Goal: Task Accomplishment & Management: Use online tool/utility

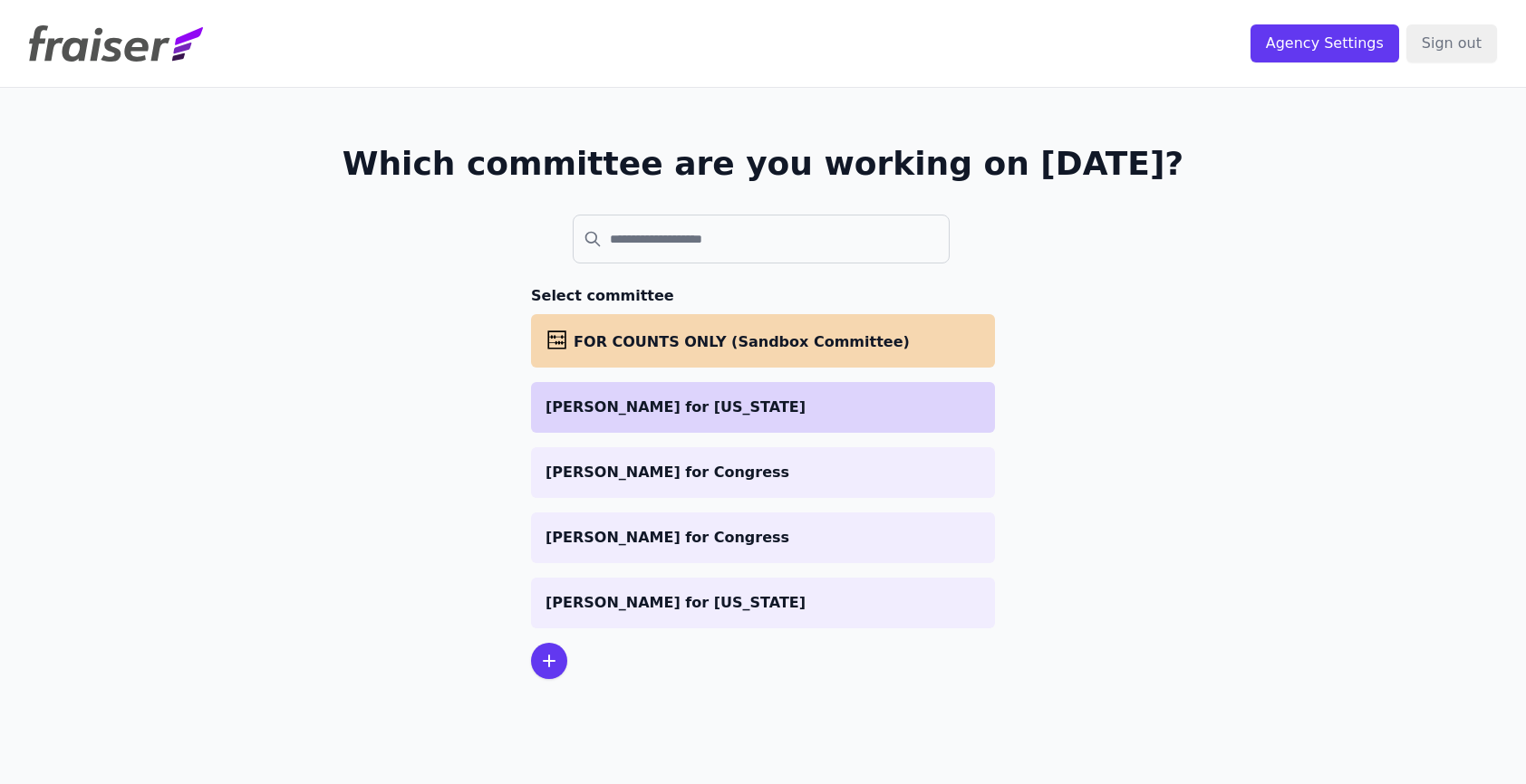
click at [698, 395] on li "[PERSON_NAME] for [US_STATE]" at bounding box center [762, 408] width 463 height 51
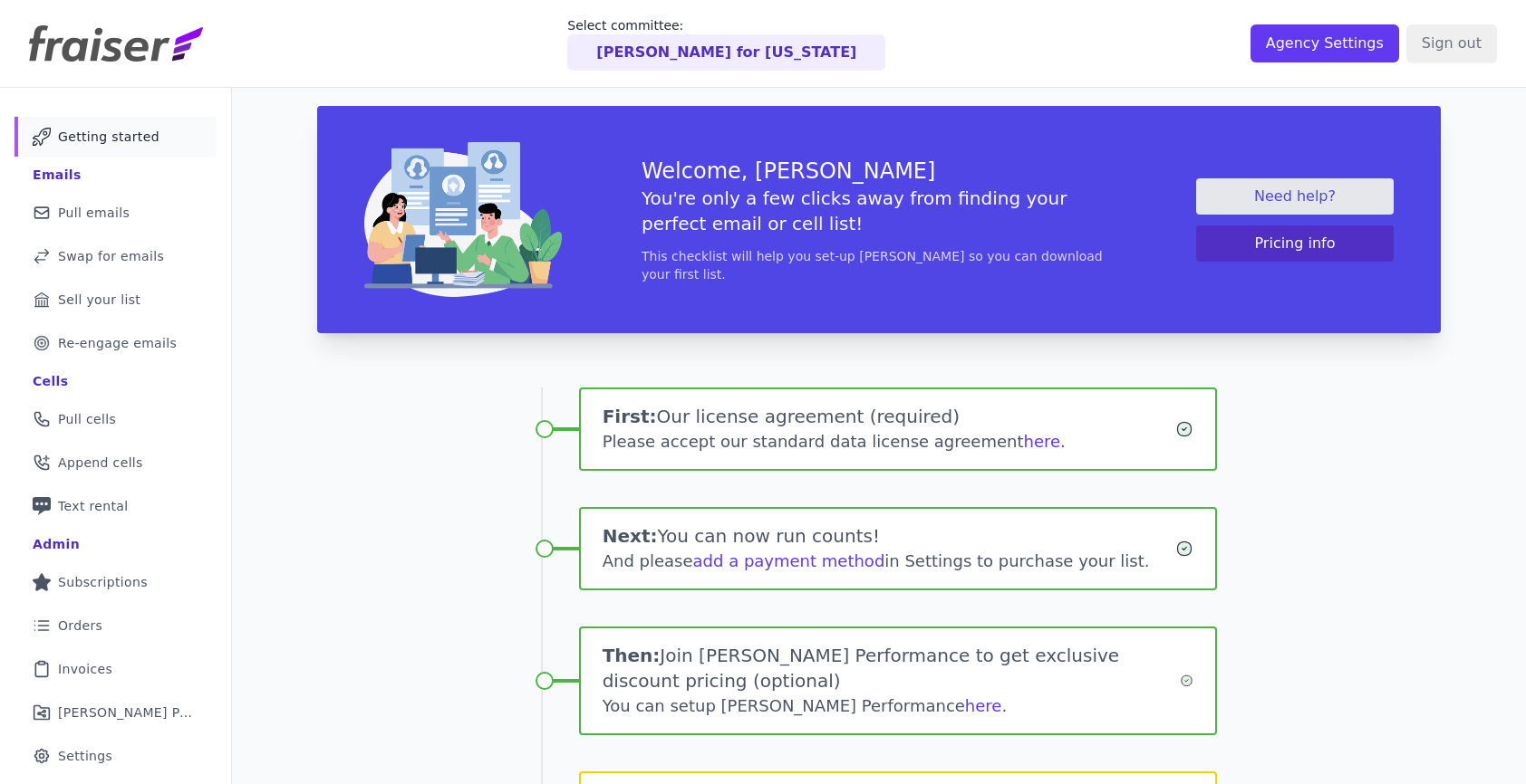
scroll to position [143, 0]
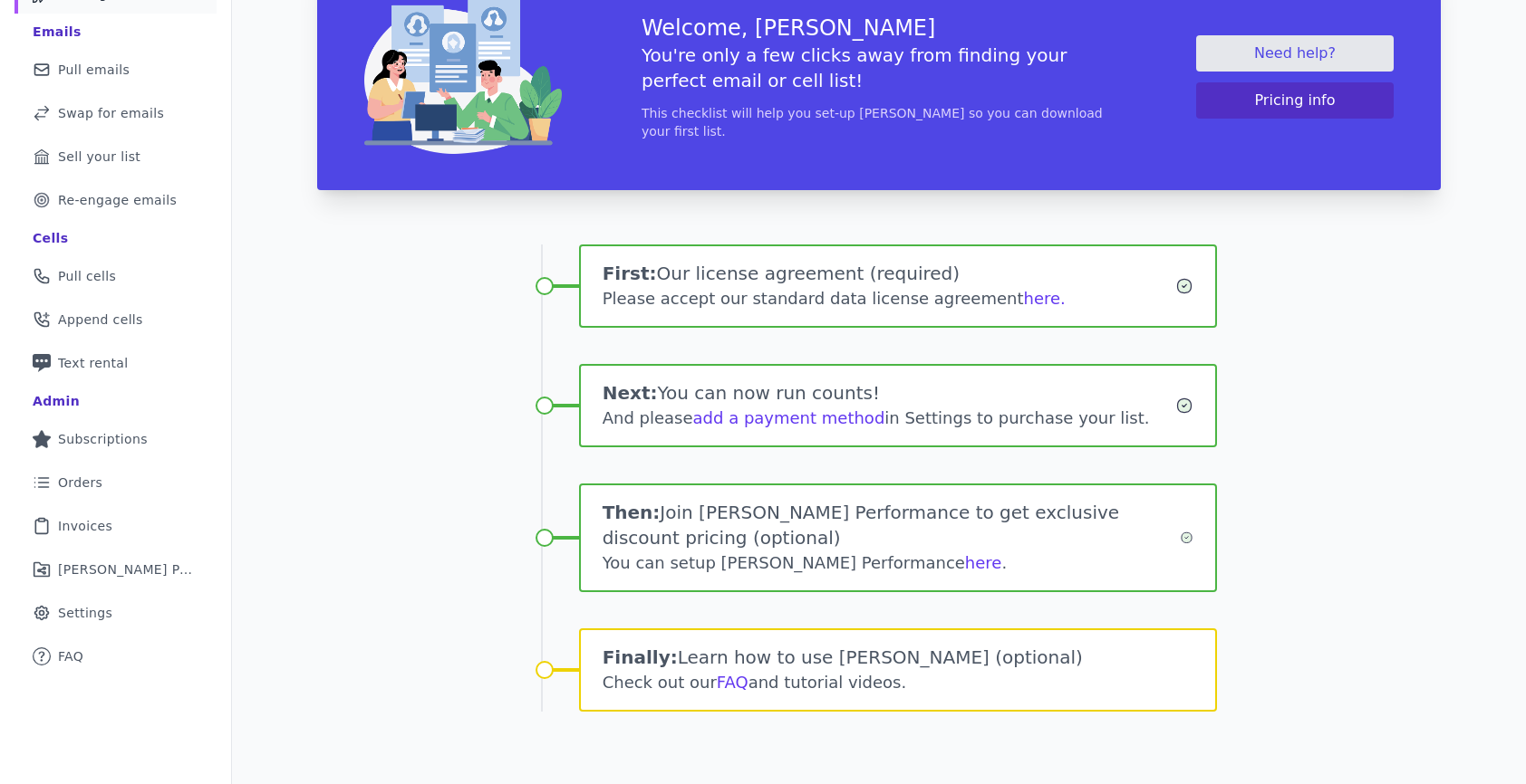
click at [66, 547] on ul "Mail Icon Outline of a mail envelope Getting started Emails Mail Icon Outline o…" at bounding box center [115, 325] width 202 height 703
click at [83, 534] on span "Invoices" at bounding box center [85, 526] width 55 height 19
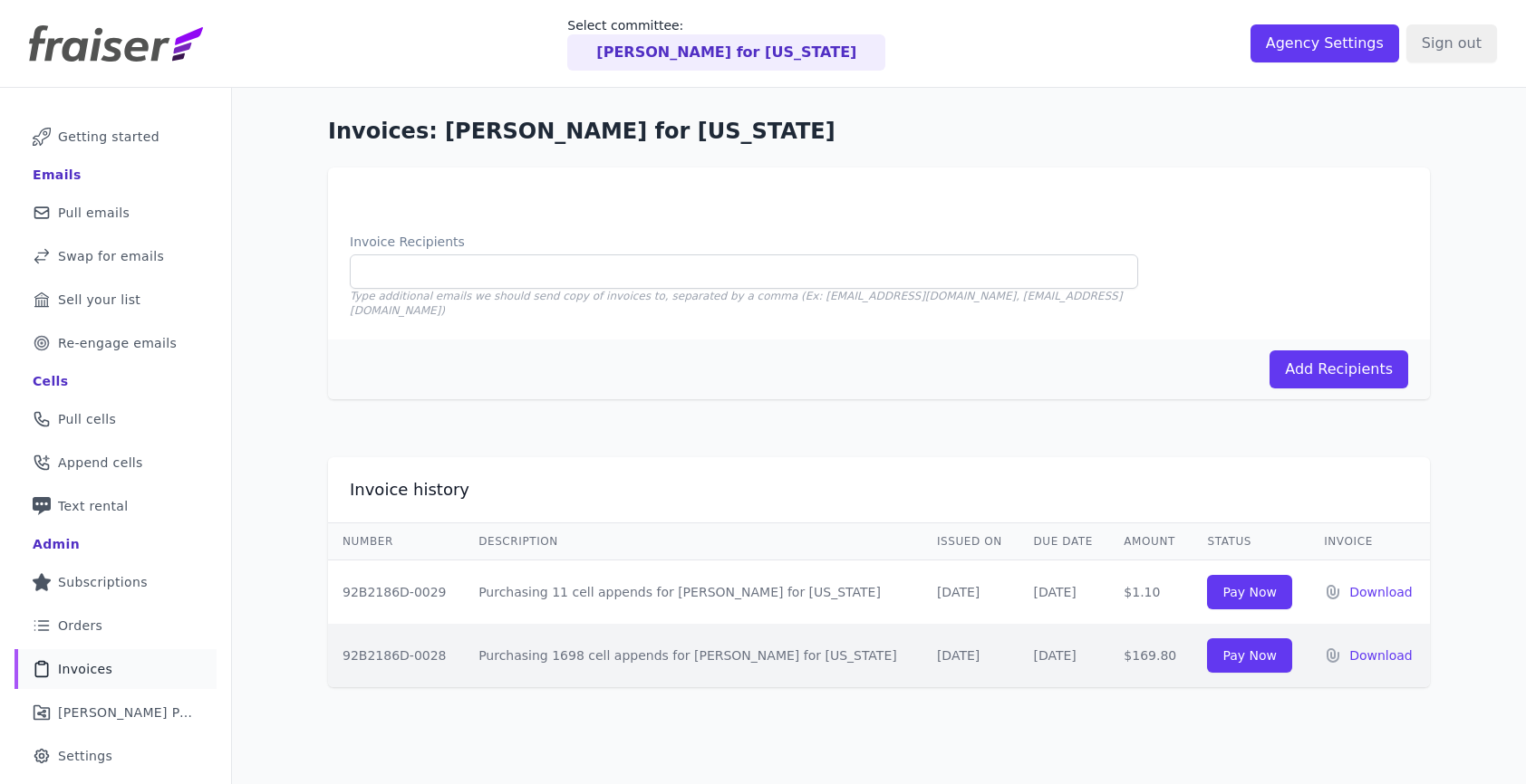
drag, startPoint x: 866, startPoint y: 640, endPoint x: 931, endPoint y: 640, distance: 65.0
click at [931, 640] on td "[DATE]" at bounding box center [970, 655] width 97 height 63
copy td "[DATE]"
click at [984, 499] on div "Invoice history Number Description Issued on Due Date Amount Status Invoice 92B…" at bounding box center [878, 572] width 1102 height 230
click at [1136, 487] on div "Invoice history Number Description Issued on Due Date Amount Status Invoice 92B…" at bounding box center [878, 572] width 1102 height 230
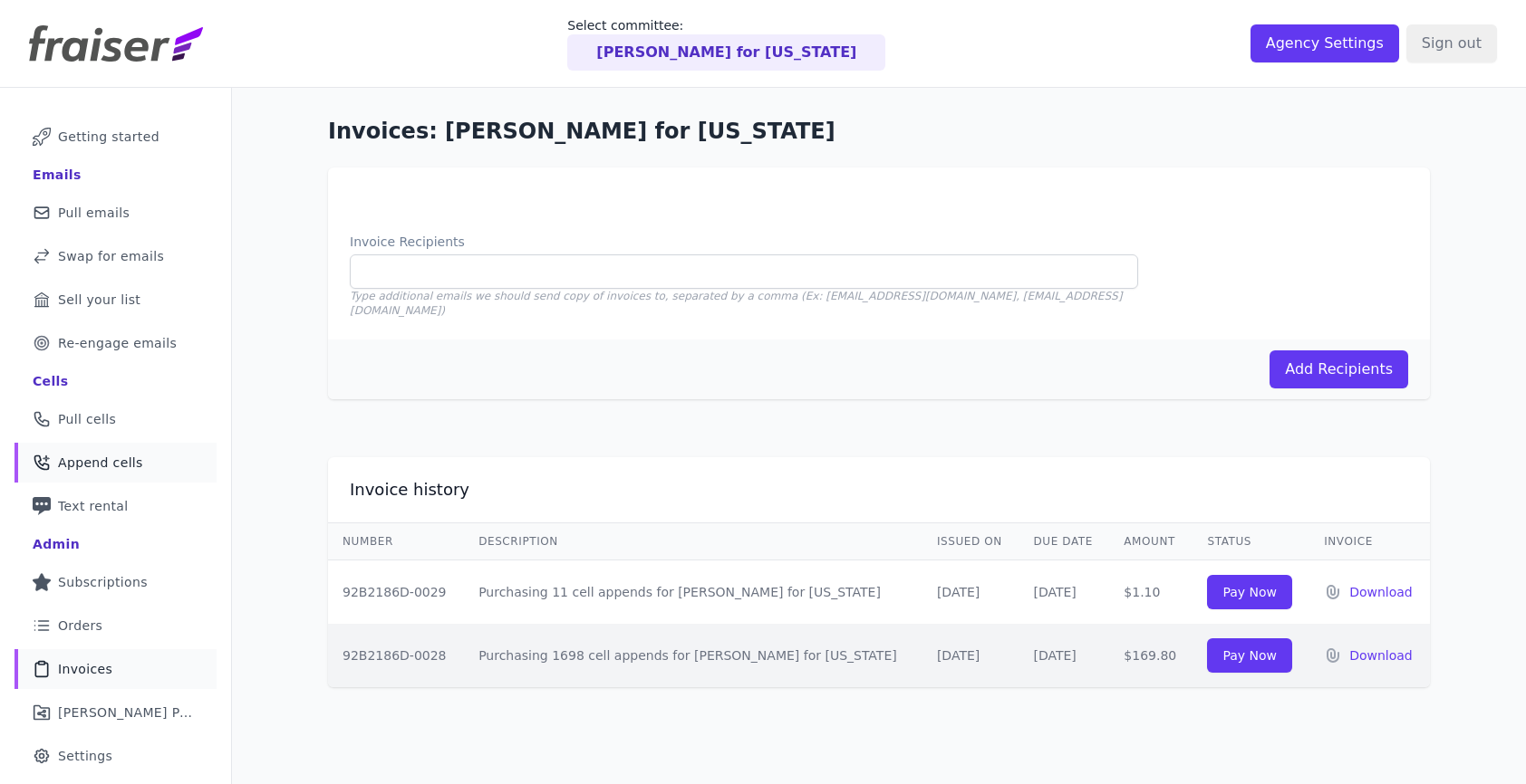
click at [112, 460] on span "Append cells" at bounding box center [100, 462] width 85 height 19
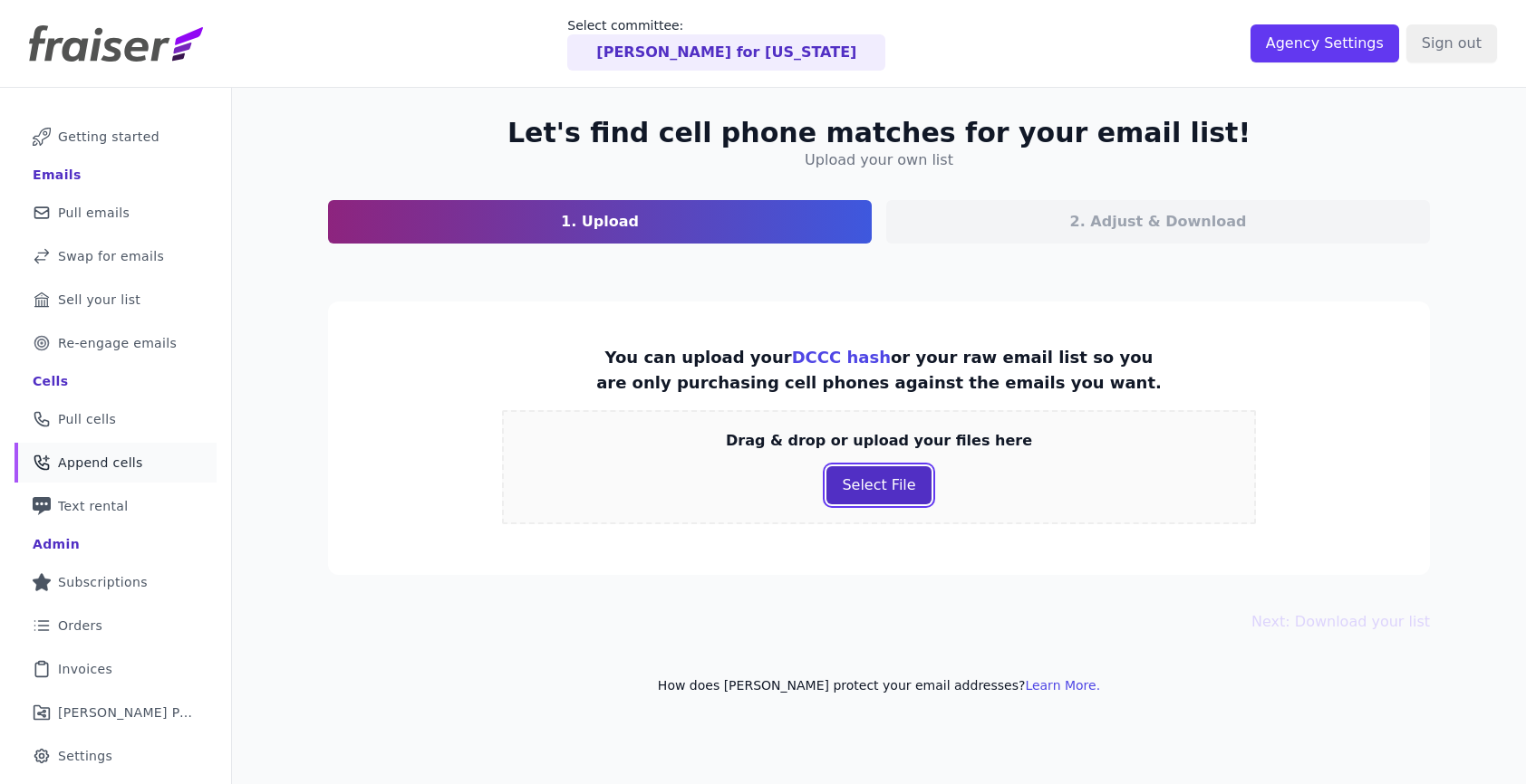
click at [908, 482] on button "Select File" at bounding box center [878, 485] width 104 height 38
click at [940, 592] on div "Let's find cell phone matches for your email list! Upload your own list 1. Uplo…" at bounding box center [878, 406] width 1160 height 636
click at [157, 663] on link "Clipboard Icon Outline of a clipboard Invoices" at bounding box center [115, 669] width 202 height 40
